Goal: Transaction & Acquisition: Download file/media

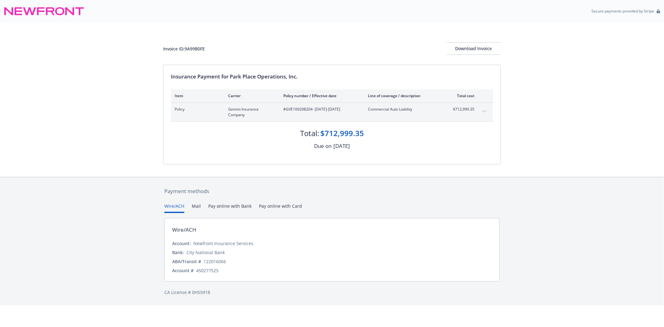
click at [301, 108] on span "#GVE100298204 - 08/01/2025-08/01/2026" at bounding box center [320, 110] width 75 height 6
click at [183, 109] on span "Policy" at bounding box center [197, 110] width 44 height 6
click at [475, 44] on div "Download Invoice" at bounding box center [474, 49] width 55 height 12
click at [470, 49] on div "Download Invoice" at bounding box center [474, 49] width 55 height 12
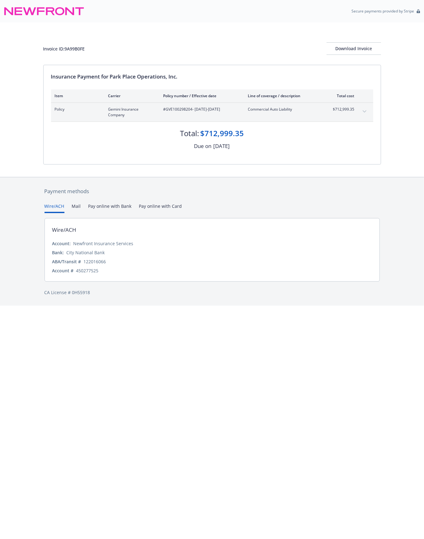
click at [304, 162] on div "Insurance Payment for Park Place Operations, Inc. Item Carrier Policy number / …" at bounding box center [212, 114] width 337 height 99
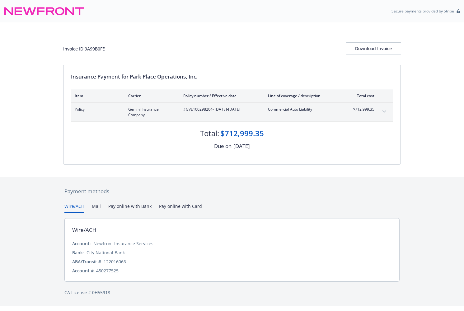
click at [343, 149] on div "Due on August 28, 2025" at bounding box center [232, 146] width 322 height 8
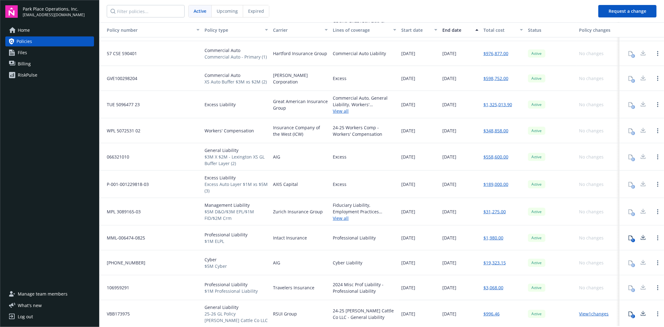
scroll to position [225, 0]
click at [337, 217] on link "View all" at bounding box center [365, 216] width 64 height 7
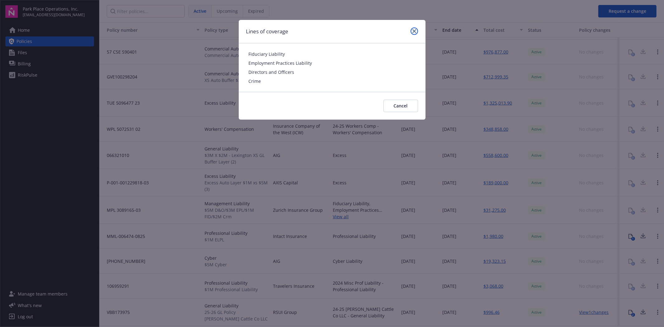
click at [415, 29] on icon "close" at bounding box center [415, 31] width 4 height 4
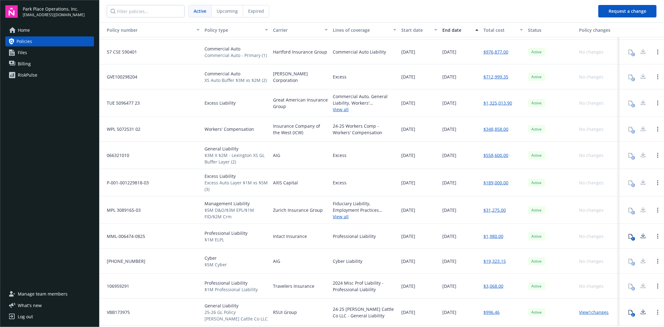
click at [496, 210] on link "$31,275.00" at bounding box center [495, 210] width 22 height 7
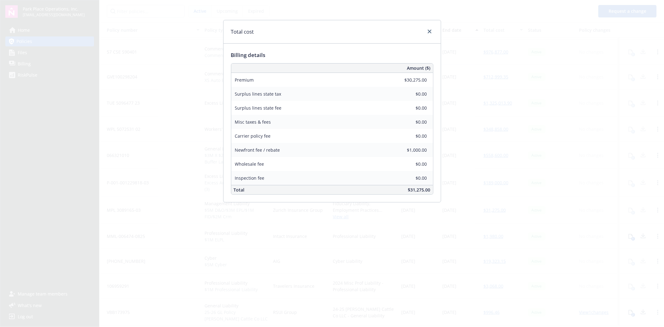
click at [430, 26] on div "Total cost" at bounding box center [332, 31] width 217 height 23
click at [431, 30] on link "close" at bounding box center [429, 31] width 7 height 7
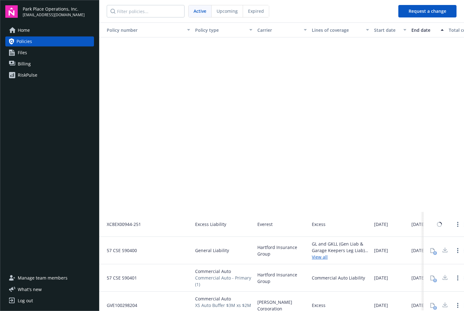
scroll to position [224, 0]
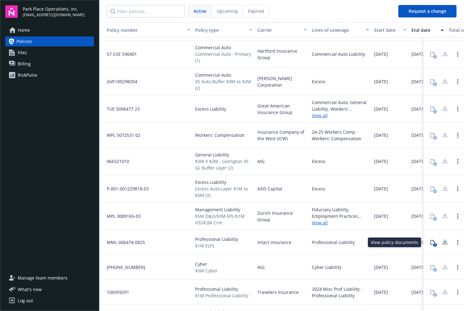
click at [430, 242] on icon at bounding box center [432, 242] width 5 height 5
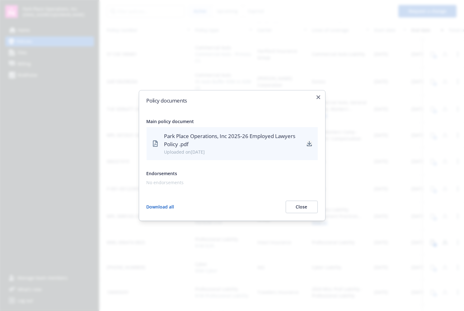
click at [310, 145] on icon "download" at bounding box center [309, 146] width 5 height 2
click at [310, 144] on icon "download" at bounding box center [310, 143] width 4 height 4
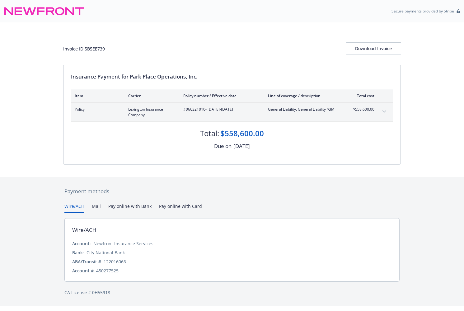
click at [238, 131] on div "$558,600.00" at bounding box center [243, 133] width 44 height 11
click at [369, 48] on div "Download Invoice" at bounding box center [374, 49] width 55 height 12
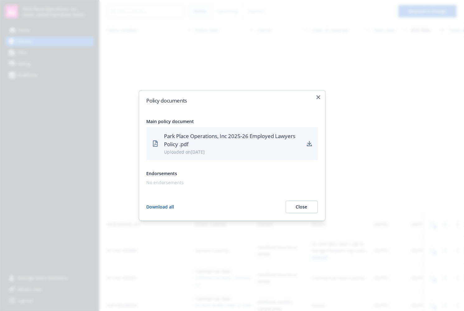
scroll to position [224, 0]
click at [318, 95] on icon "button" at bounding box center [319, 97] width 4 height 4
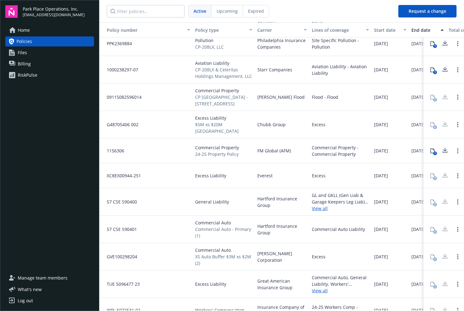
scroll to position [69, 0]
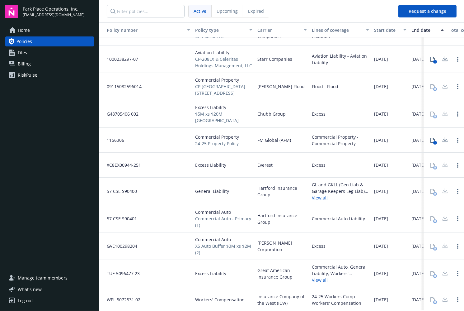
click at [320, 194] on link "View all" at bounding box center [340, 197] width 57 height 7
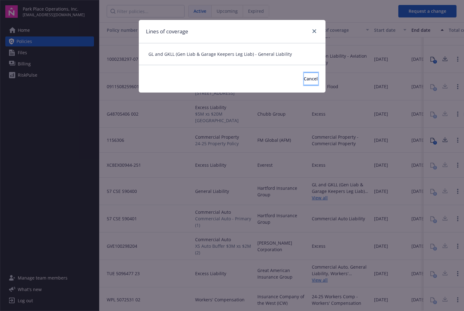
click at [304, 77] on span "Cancel" at bounding box center [311, 79] width 14 height 6
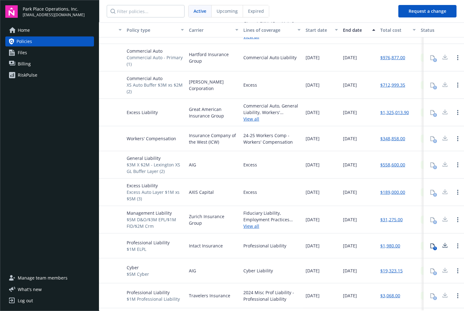
scroll to position [186, 69]
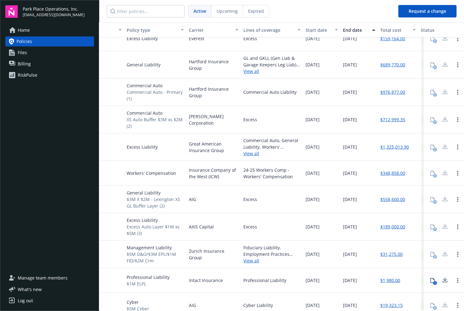
click at [388, 199] on link "$558,600.00" at bounding box center [393, 199] width 25 height 7
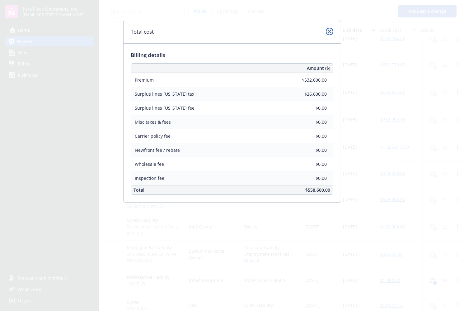
click at [330, 31] on icon "close" at bounding box center [330, 32] width 4 height 4
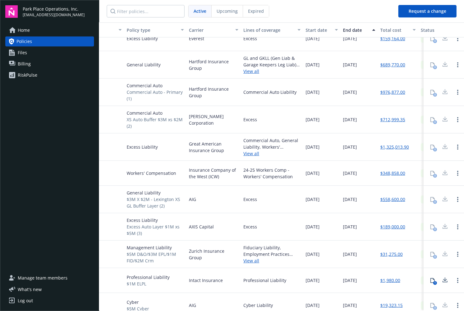
click at [225, 10] on span "Upcoming" at bounding box center [227, 11] width 21 height 7
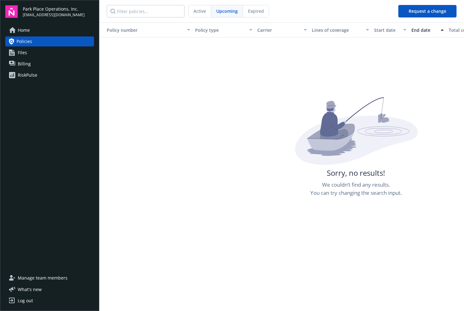
click at [254, 12] on span "Expired" at bounding box center [256, 11] width 16 height 7
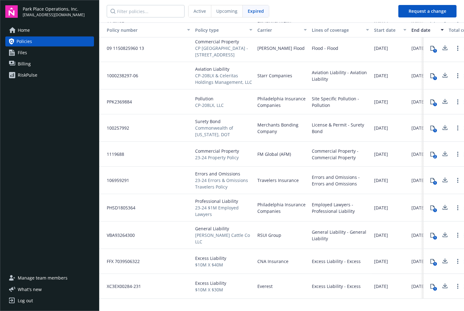
scroll to position [364, 0]
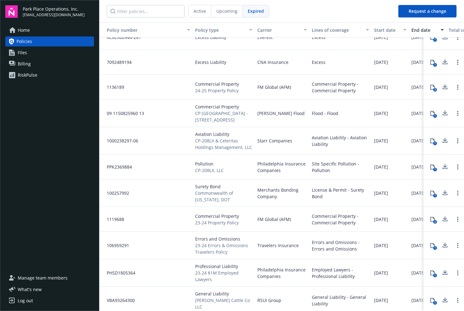
click at [221, 11] on span "Upcoming" at bounding box center [226, 11] width 21 height 7
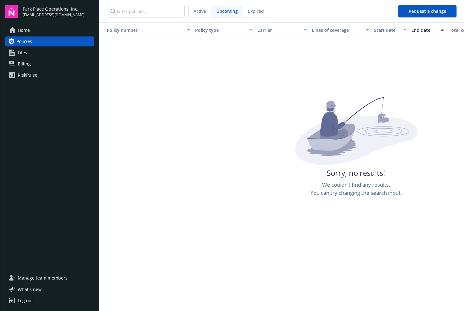
click at [194, 12] on span "Active" at bounding box center [200, 11] width 12 height 7
